Goal: Task Accomplishment & Management: Complete application form

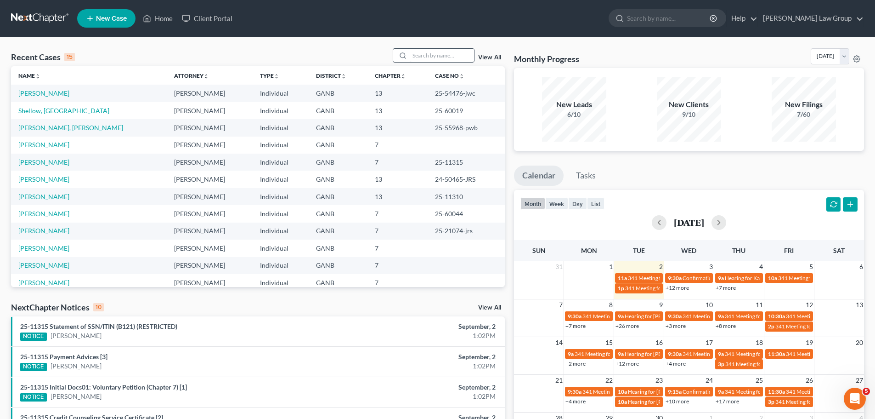
click at [462, 54] on input "search" at bounding box center [442, 55] width 64 height 13
type input "[PERSON_NAME]"
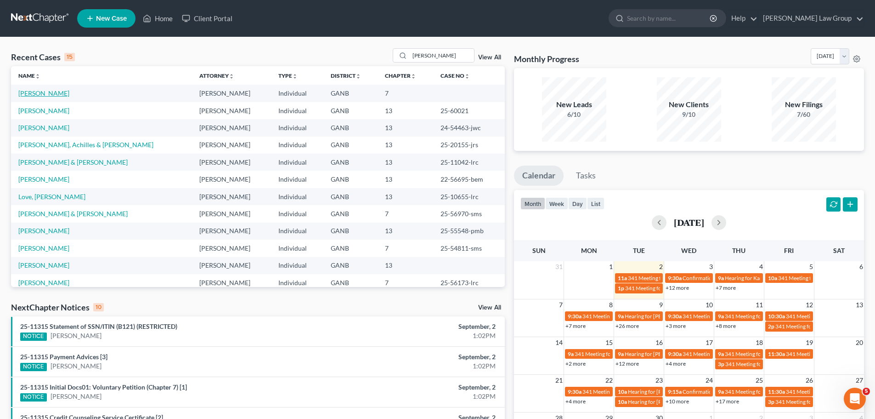
click at [47, 90] on link "[PERSON_NAME]" at bounding box center [43, 93] width 51 height 8
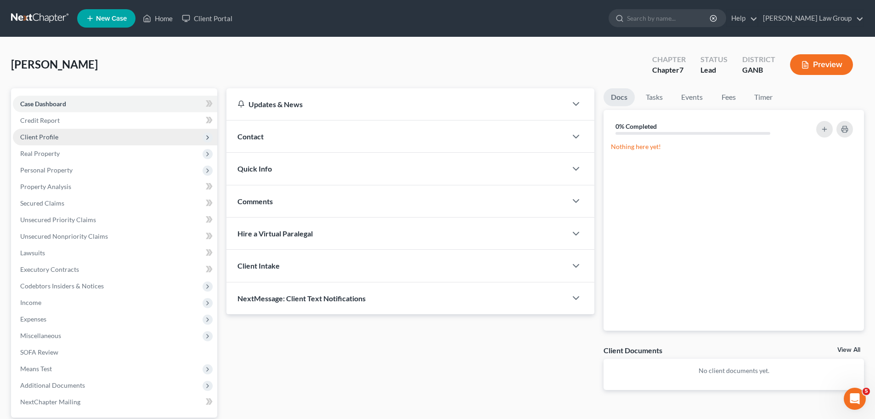
click at [46, 136] on span "Client Profile" at bounding box center [39, 137] width 38 height 8
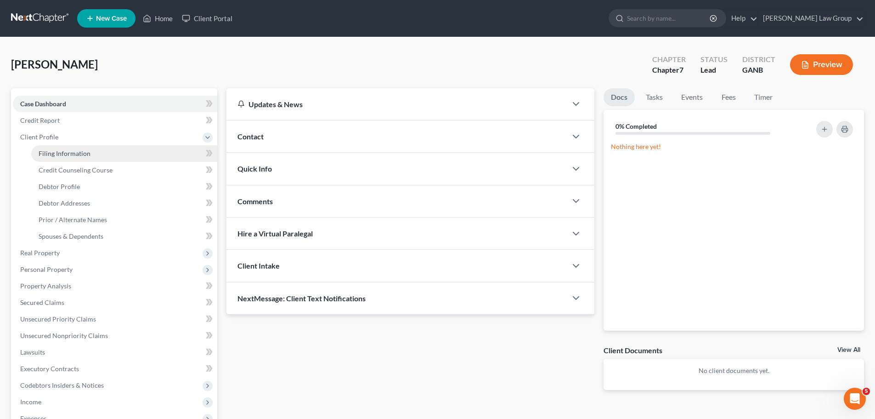
click at [80, 155] on span "Filing Information" at bounding box center [65, 153] width 52 height 8
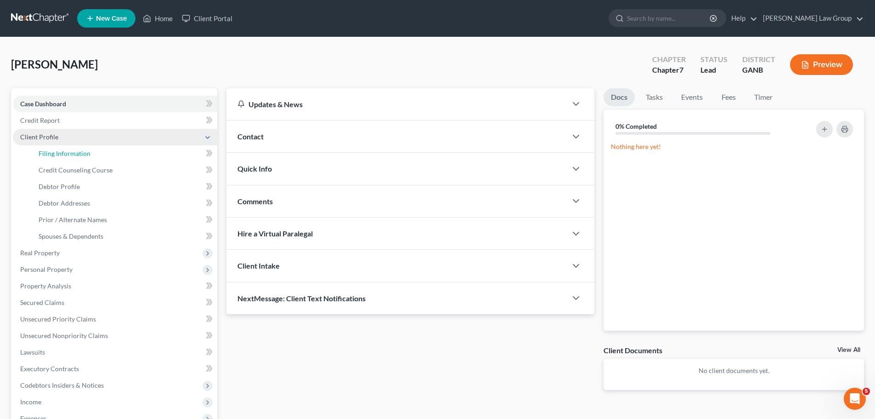
select select "1"
select select "0"
select select "19"
select select "0"
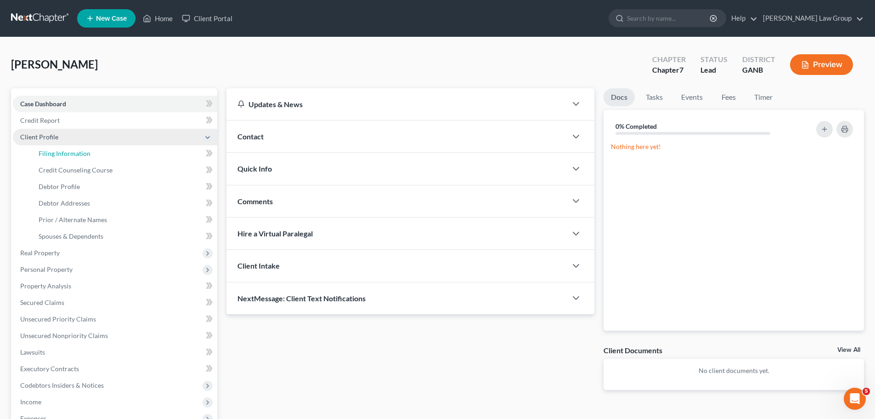
select select "10"
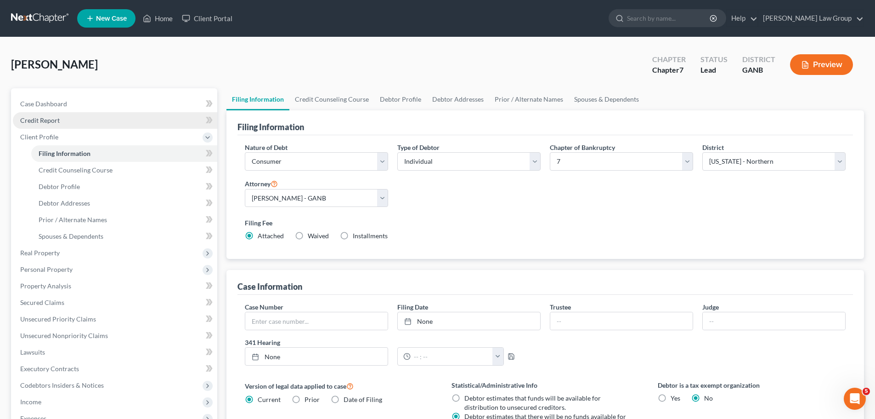
click at [67, 115] on link "Credit Report" at bounding box center [115, 120] width 205 height 17
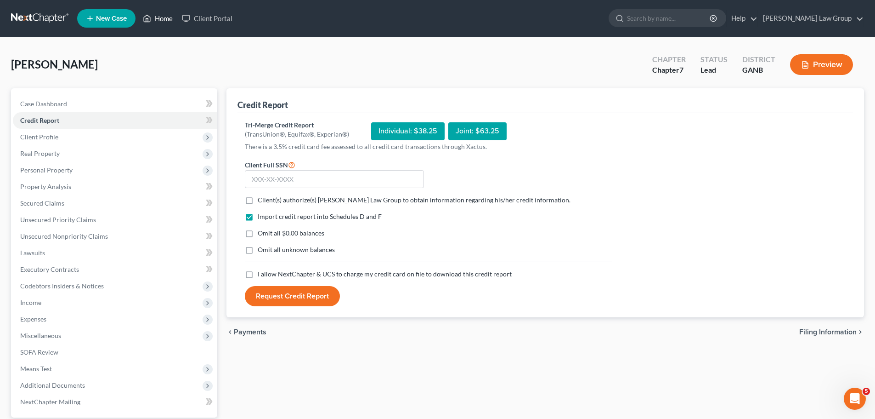
click at [155, 16] on link "Home" at bounding box center [157, 18] width 39 height 17
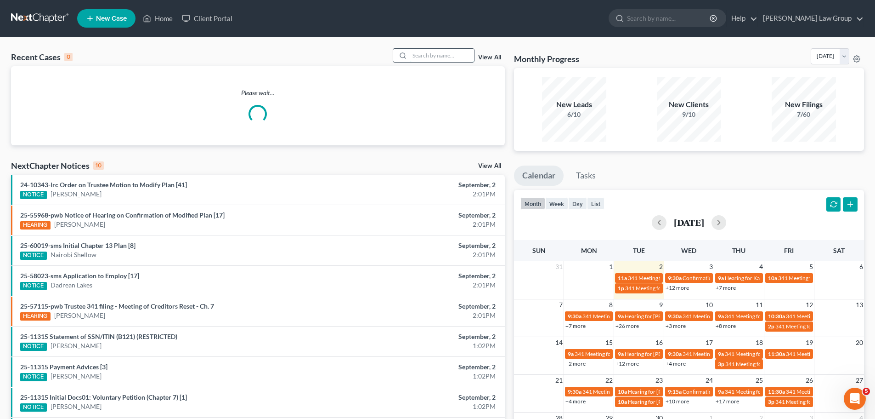
click at [423, 54] on input "search" at bounding box center [442, 55] width 64 height 13
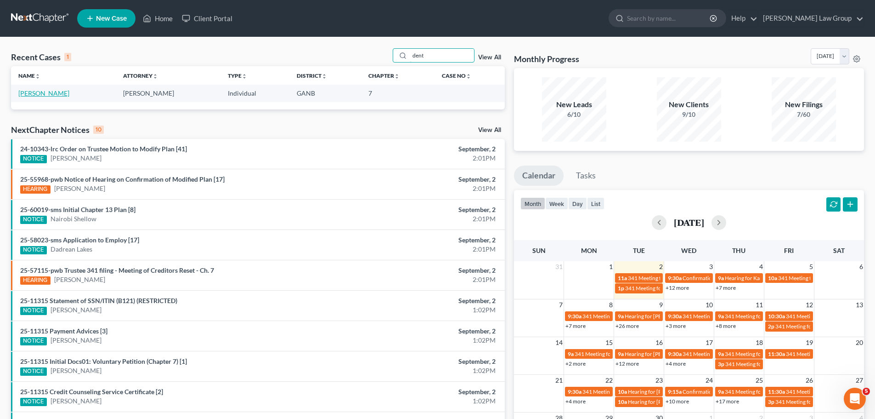
type input "dent"
click at [58, 91] on link "[PERSON_NAME]" at bounding box center [43, 93] width 51 height 8
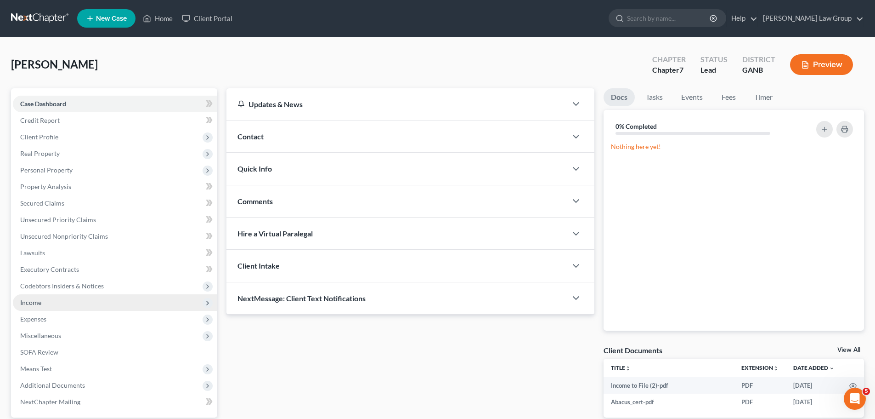
click at [51, 303] on span "Income" at bounding box center [115, 302] width 205 height 17
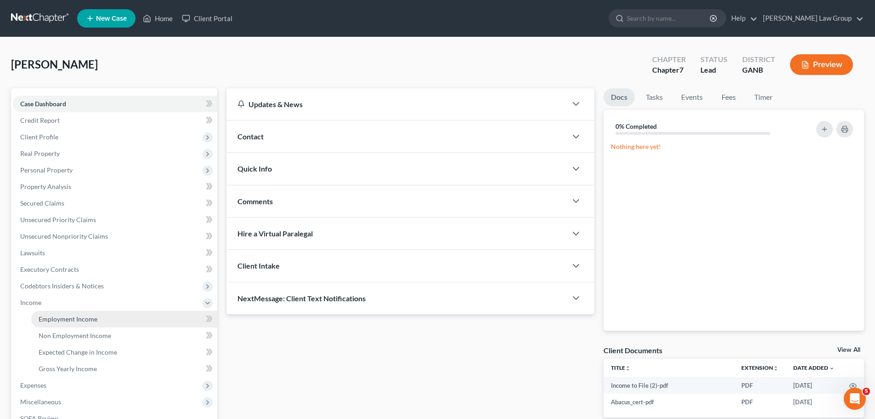
click at [81, 313] on link "Employment Income" at bounding box center [124, 319] width 186 height 17
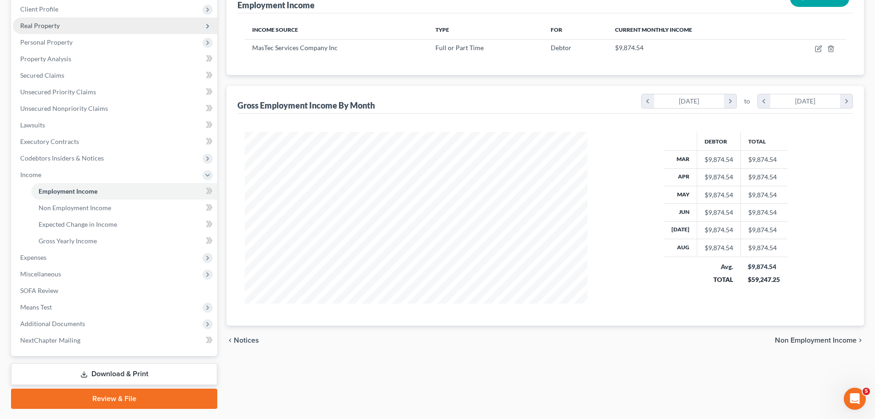
scroll to position [107, 0]
